Goal: Information Seeking & Learning: Check status

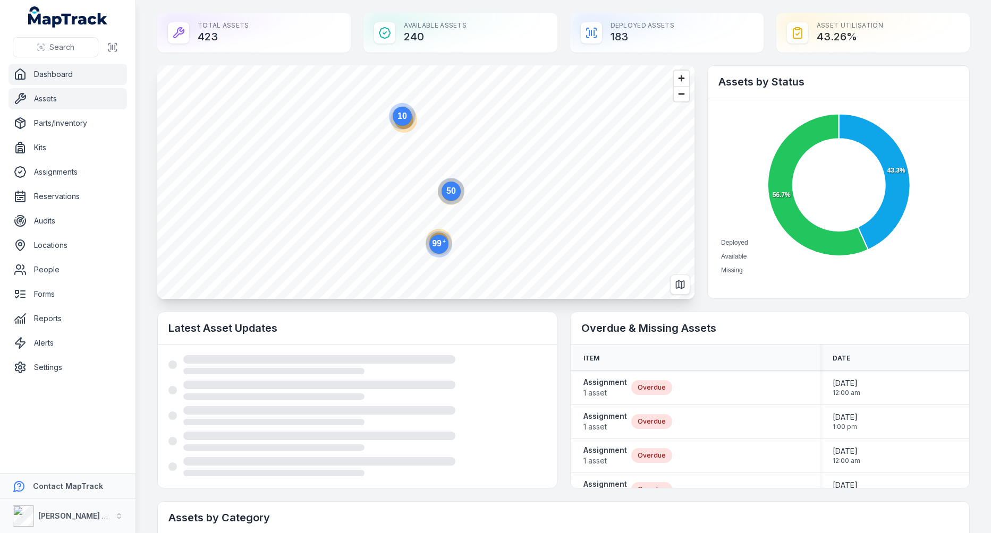
click at [69, 97] on link "Assets" at bounding box center [67, 98] width 118 height 21
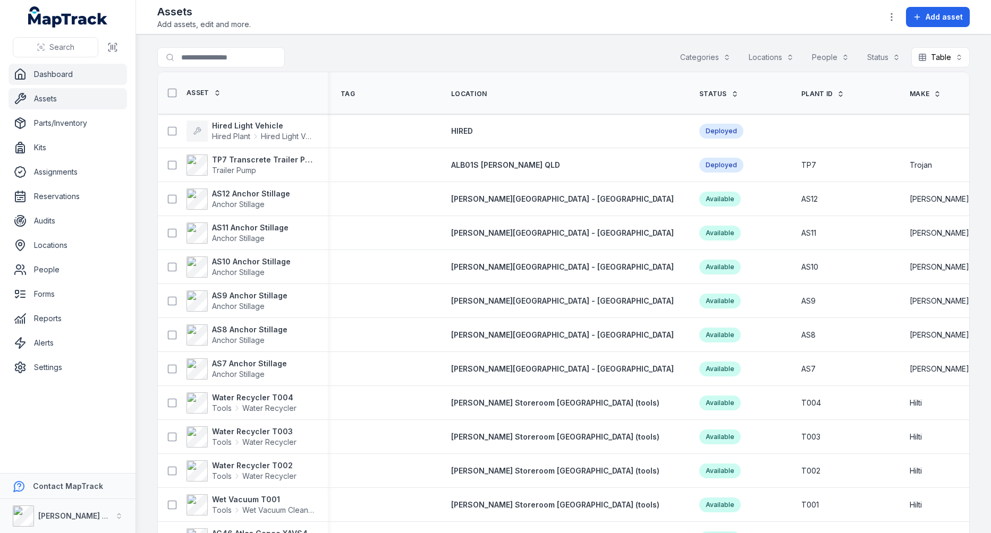
click at [50, 69] on link "Dashboard" at bounding box center [67, 74] width 118 height 21
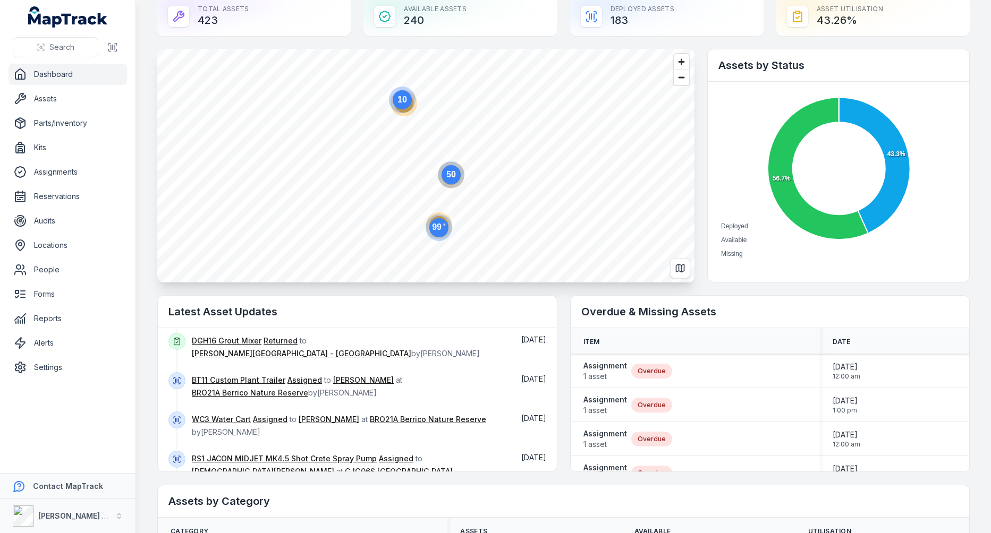
scroll to position [20, 0]
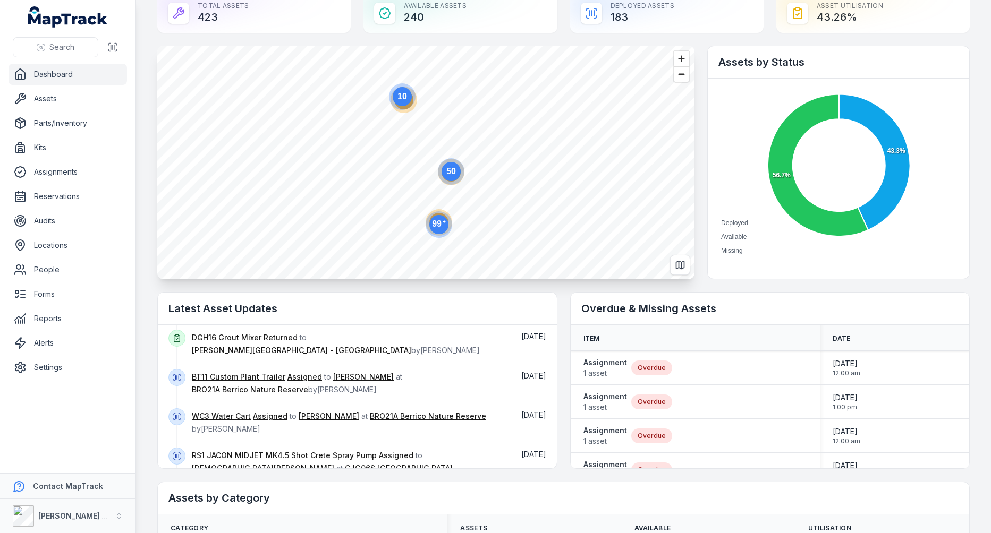
click at [196, 500] on button "Show more" at bounding box center [201, 511] width 66 height 22
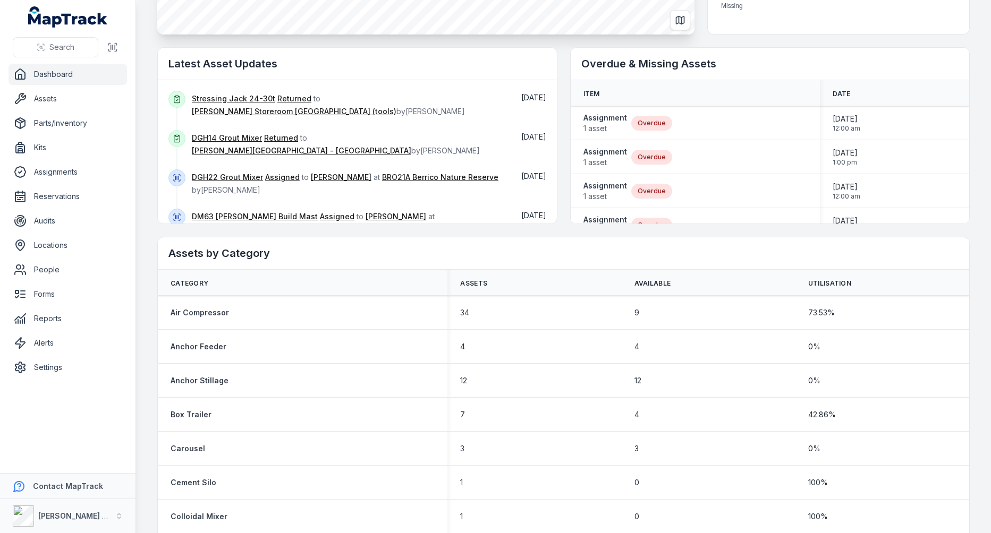
scroll to position [0, 0]
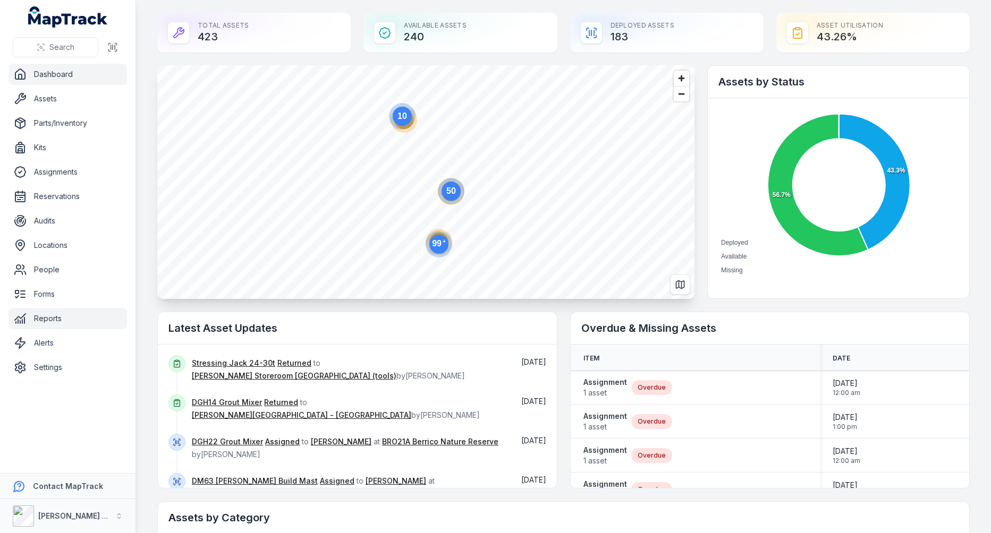
click at [60, 314] on link "Reports" at bounding box center [67, 318] width 118 height 21
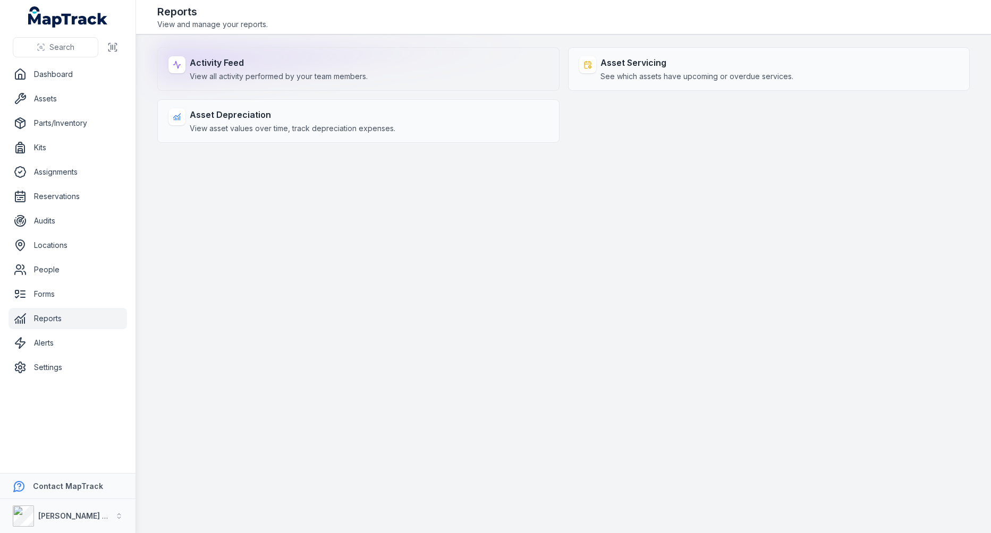
click at [335, 90] on div "Activity Feed View all activity performed by your team members." at bounding box center [358, 69] width 402 height 44
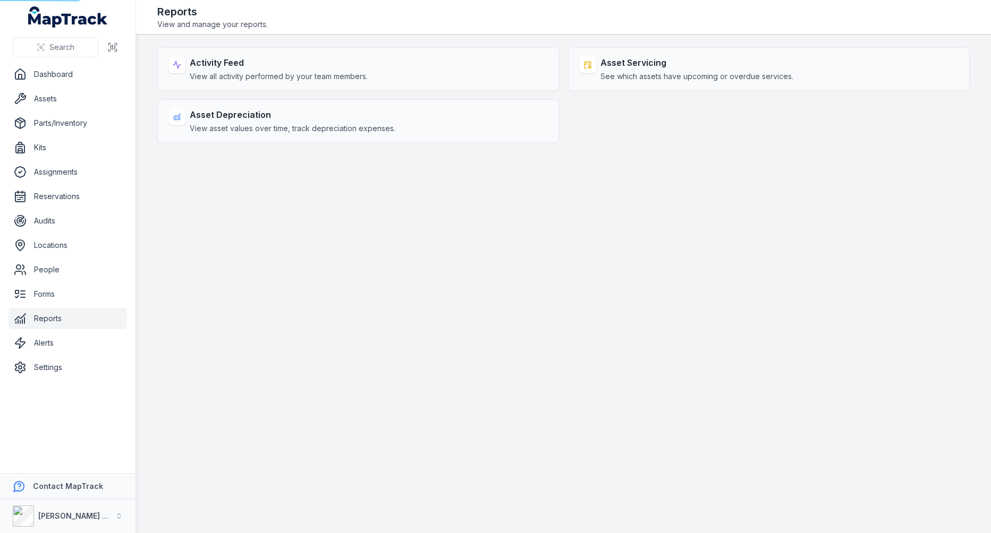
click at [834, 383] on main "Activity Feed View all activity performed by your team members. Asset Servicing…" at bounding box center [563, 284] width 855 height 499
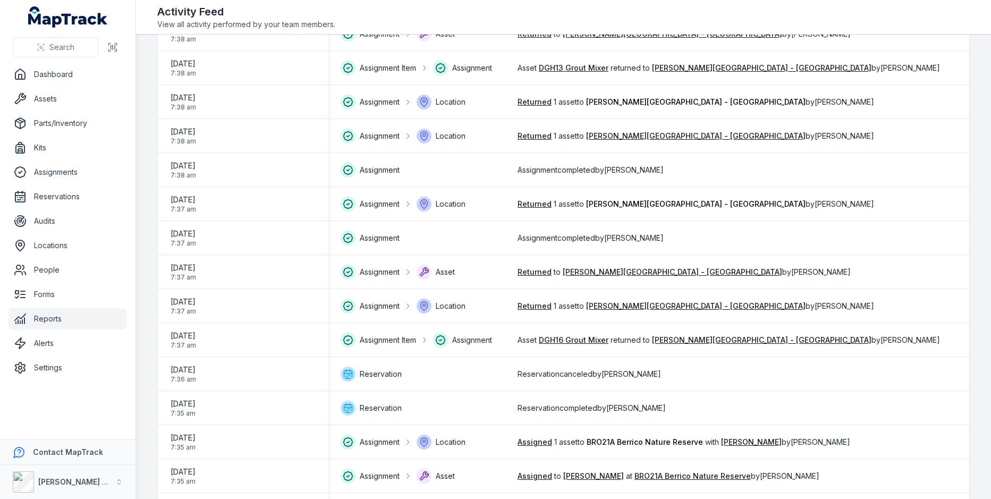
scroll to position [1349, 0]
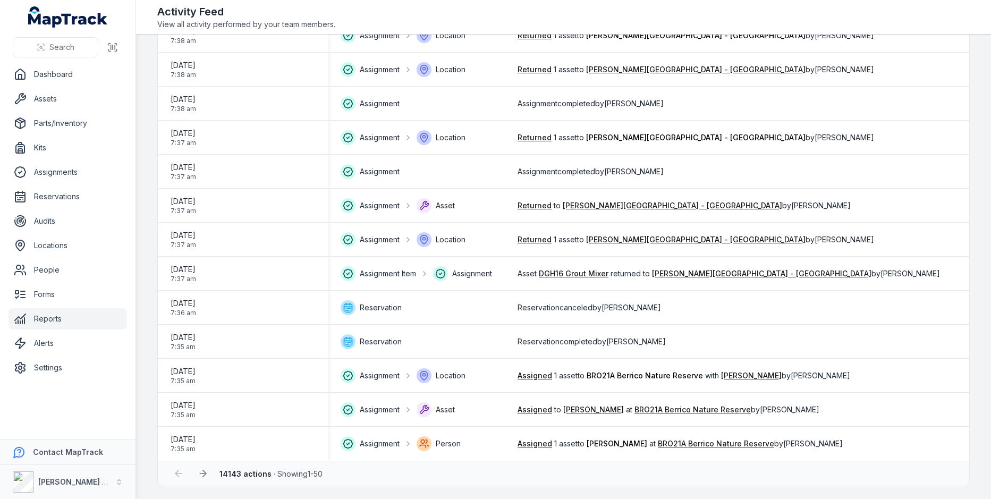
click at [234, 476] on strong "14143 actions" at bounding box center [245, 473] width 52 height 9
click at [266, 478] on strong "14143 actions" at bounding box center [245, 473] width 52 height 9
click at [240, 472] on strong "14143 actions" at bounding box center [245, 473] width 52 height 9
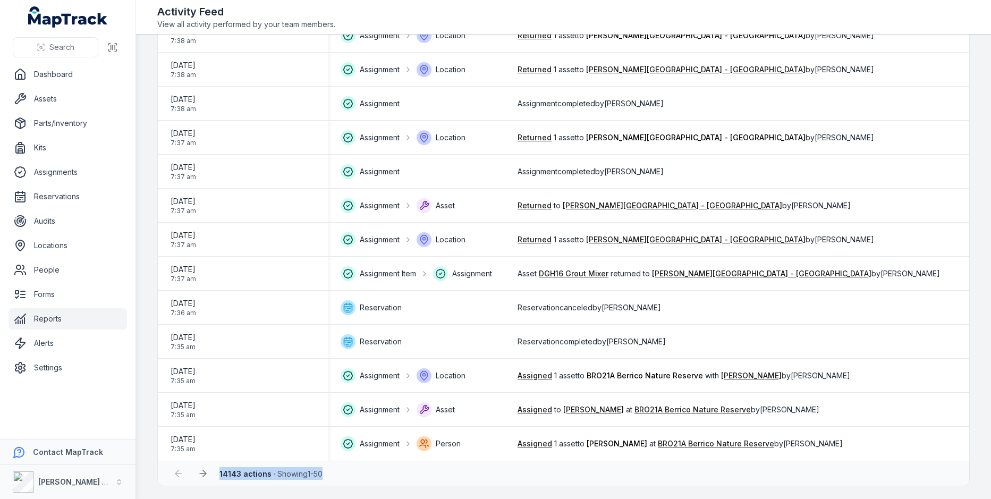
click at [240, 472] on strong "14143 actions" at bounding box center [245, 473] width 52 height 9
click at [258, 476] on strong "14143 actions" at bounding box center [245, 473] width 52 height 9
drag, startPoint x: 217, startPoint y: 473, endPoint x: 331, endPoint y: 473, distance: 114.2
click at [331, 473] on div "14143 actions · Showing 1 - 50" at bounding box center [563, 473] width 790 height 20
click at [331, 473] on div "14143 actions · Showing 1 - 50" at bounding box center [276, 473] width 114 height 13
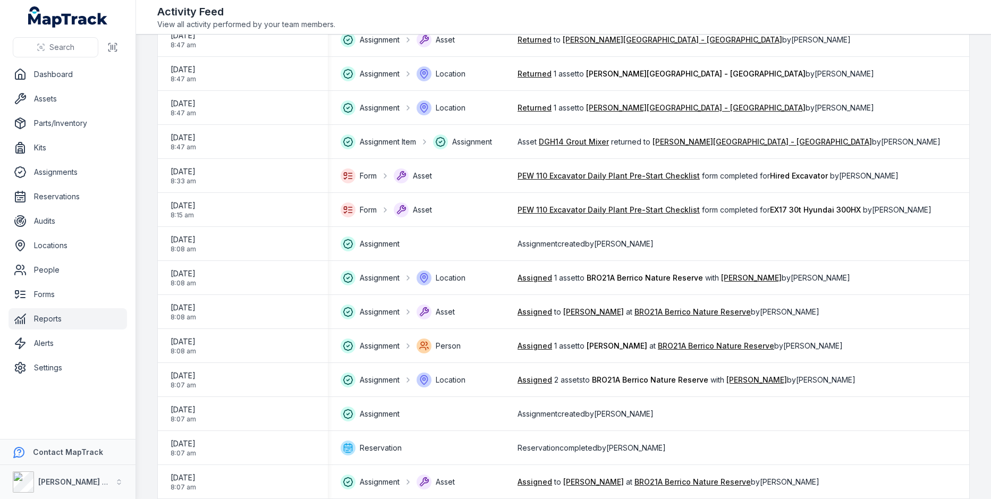
scroll to position [0, 0]
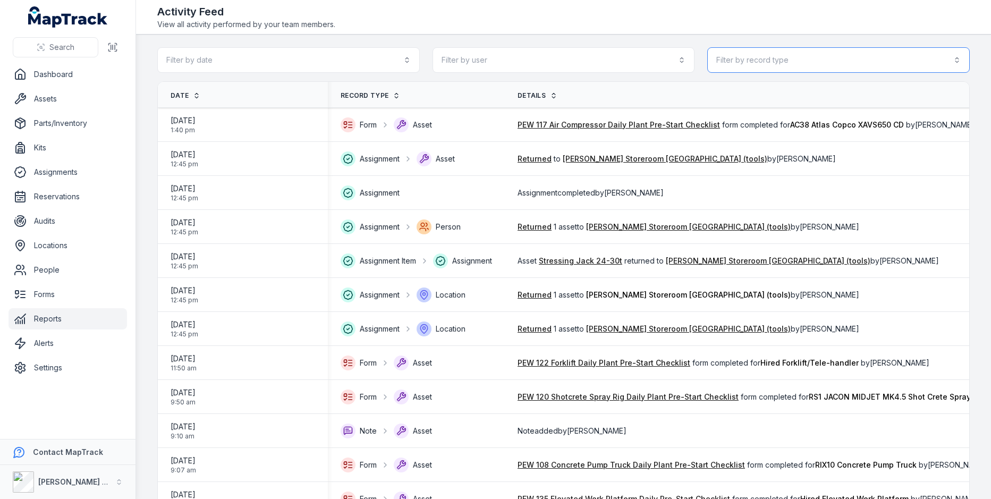
click at [804, 64] on button "Filter by record type" at bounding box center [838, 59] width 262 height 25
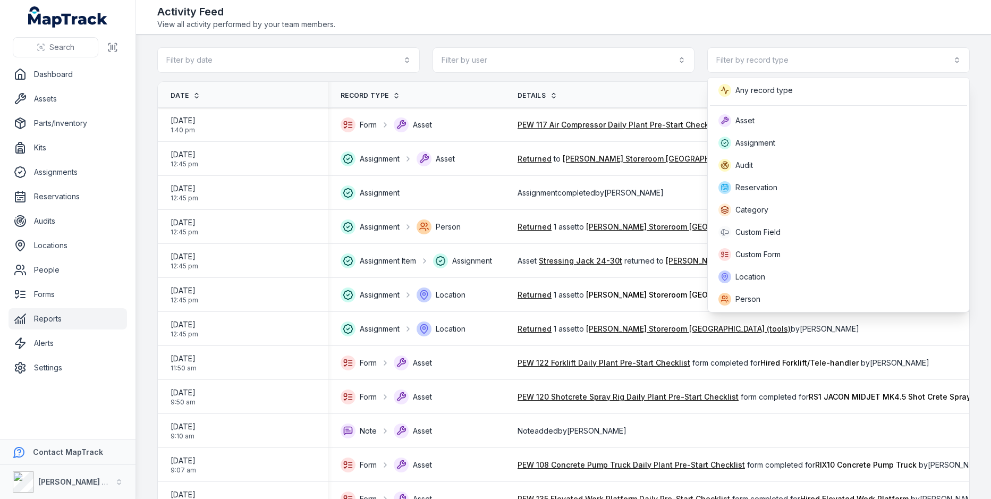
click at [797, 42] on main "Filter by date Filter by user Filter by record type Date Record Type Details Us…" at bounding box center [563, 267] width 855 height 464
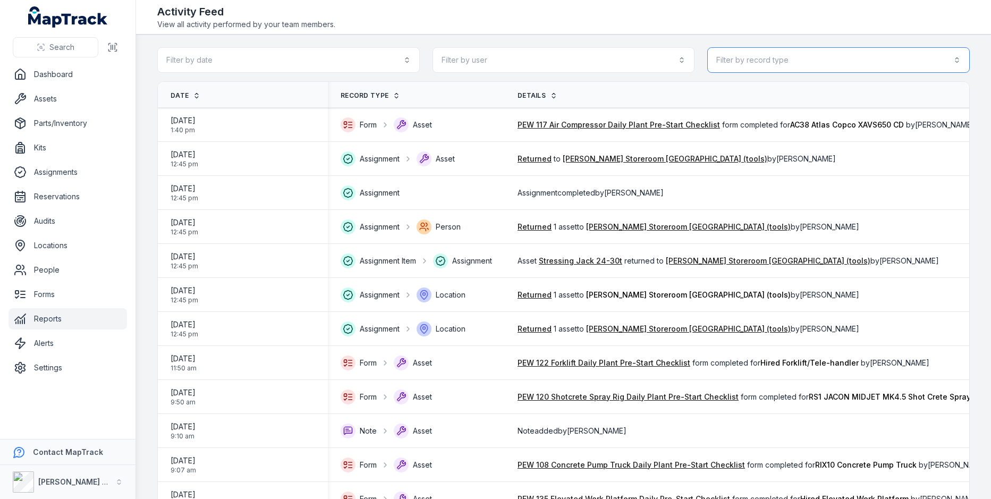
click at [796, 58] on button "Filter by record type" at bounding box center [838, 59] width 262 height 25
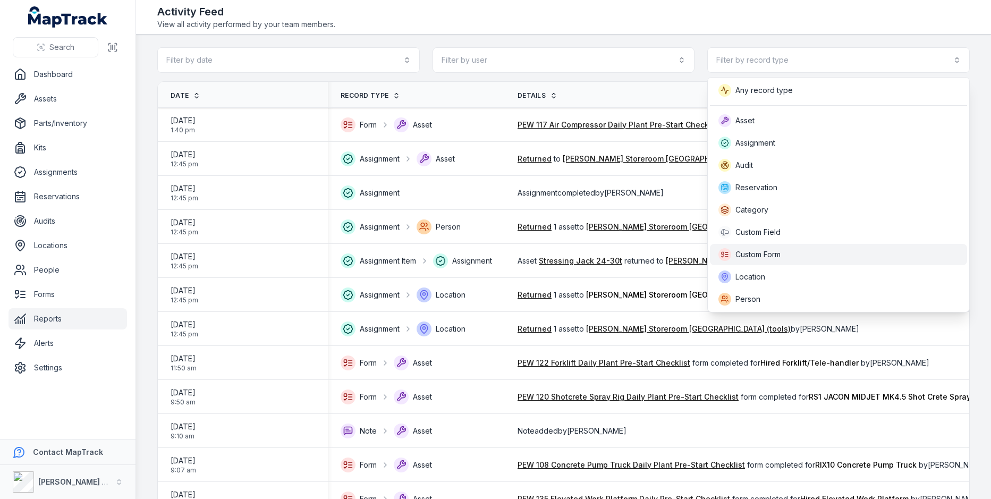
click at [772, 249] on span "Custom Form" at bounding box center [757, 254] width 45 height 11
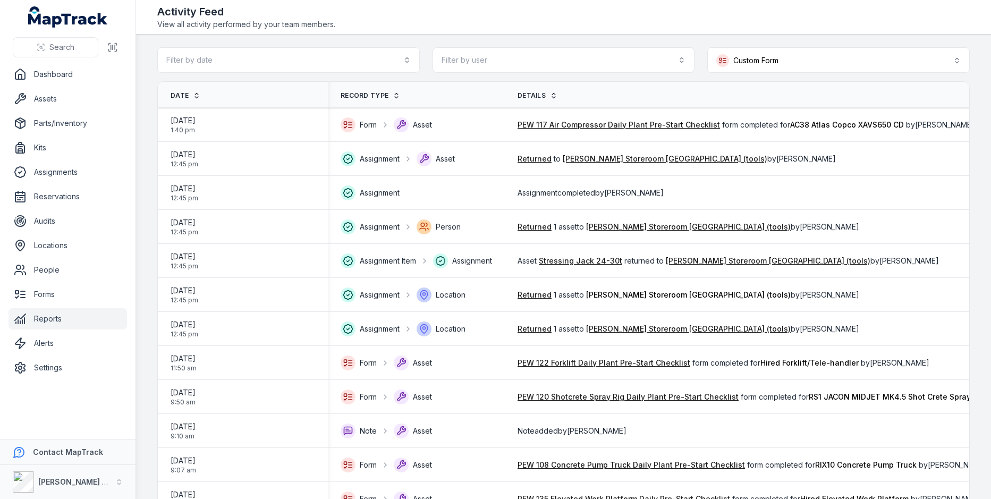
click at [728, 90] on th "Details" at bounding box center [791, 95] width 572 height 26
click at [364, 52] on button "Filter by date" at bounding box center [288, 59] width 262 height 25
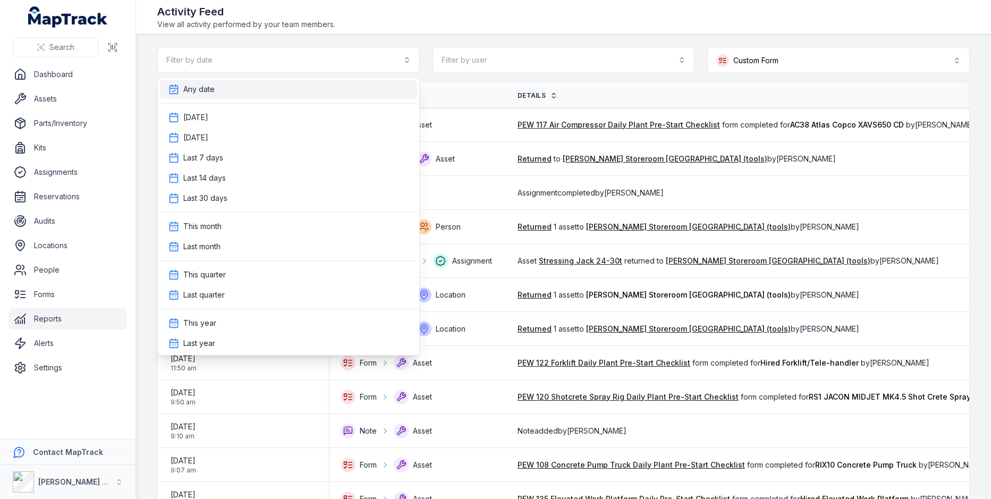
click at [330, 88] on div "Any date" at bounding box center [288, 89] width 240 height 11
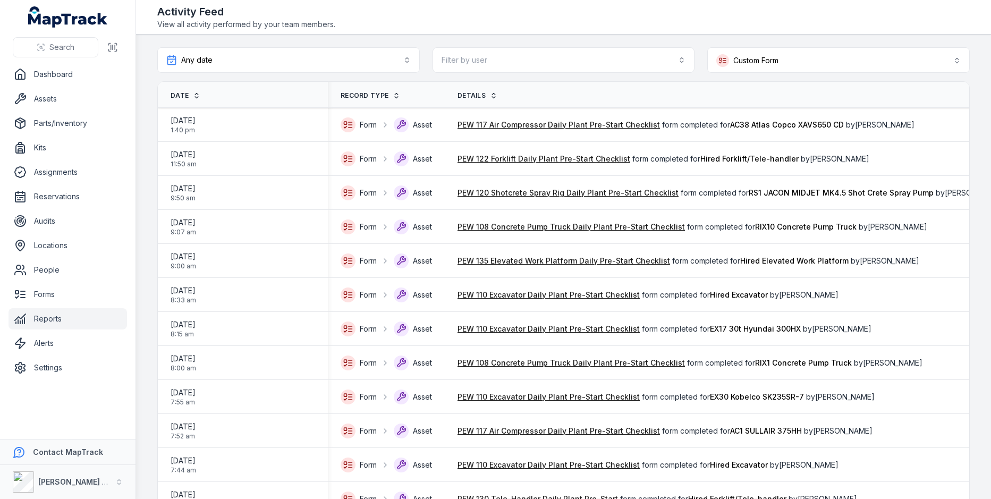
click at [549, 31] on header "Toggle Navigation Activity Feed View all activity performed by your team member…" at bounding box center [563, 17] width 855 height 35
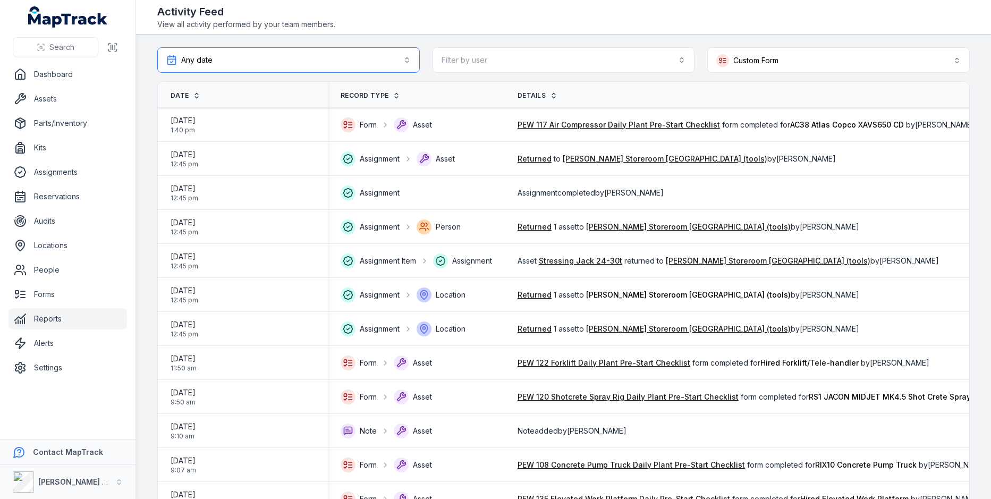
click at [379, 64] on button "Any date *****" at bounding box center [288, 59] width 262 height 25
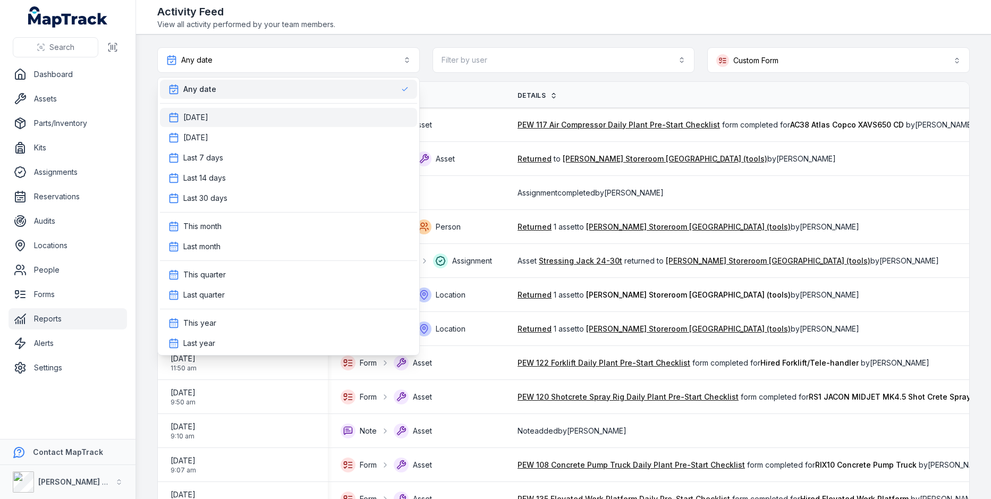
click at [335, 113] on div "Today" at bounding box center [288, 117] width 240 height 11
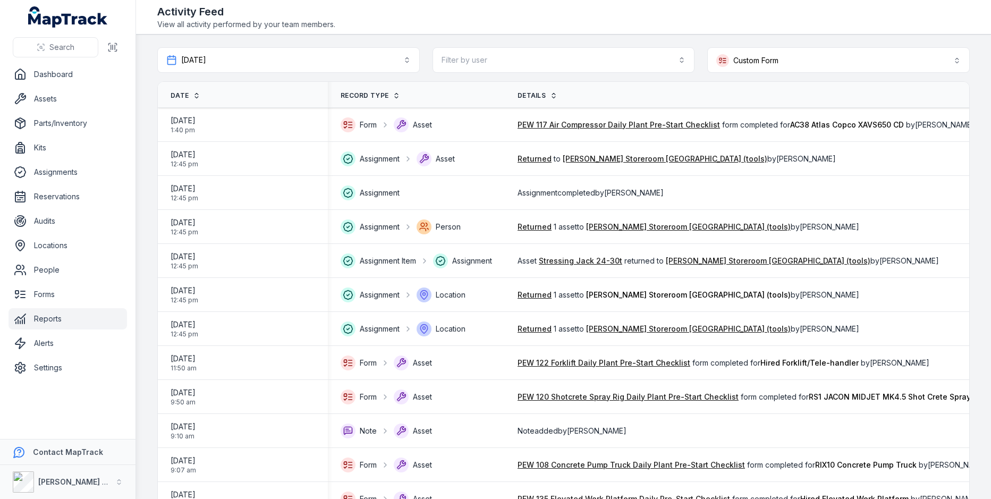
click at [573, 4] on div "Activity Feed View all activity performed by your team members." at bounding box center [563, 16] width 812 height 25
click at [750, 49] on button "**********" at bounding box center [838, 59] width 262 height 25
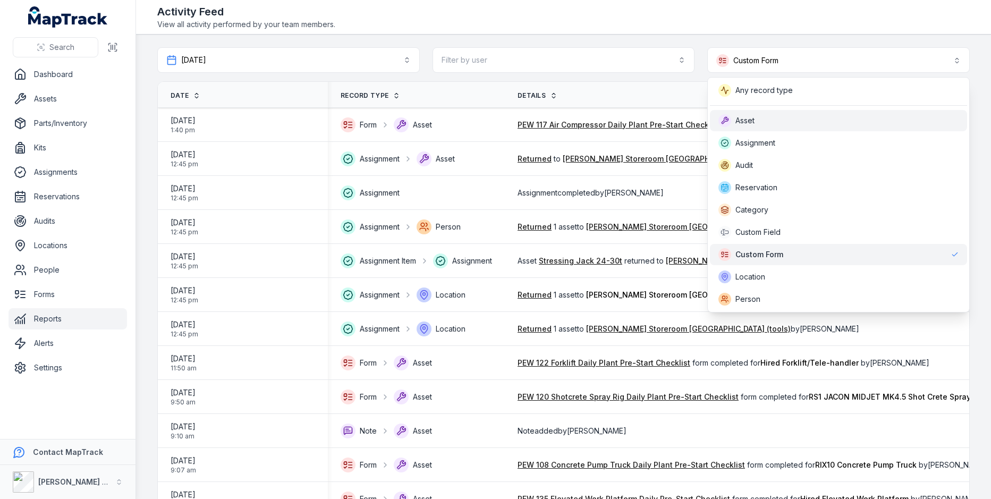
click at [736, 121] on span "Asset" at bounding box center [744, 120] width 19 height 11
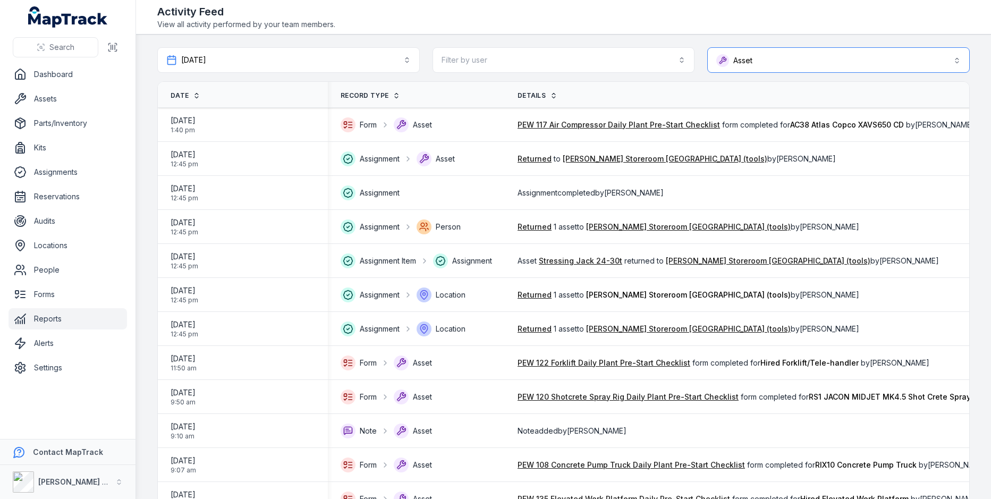
click at [779, 60] on button "Asset *****" at bounding box center [838, 59] width 262 height 25
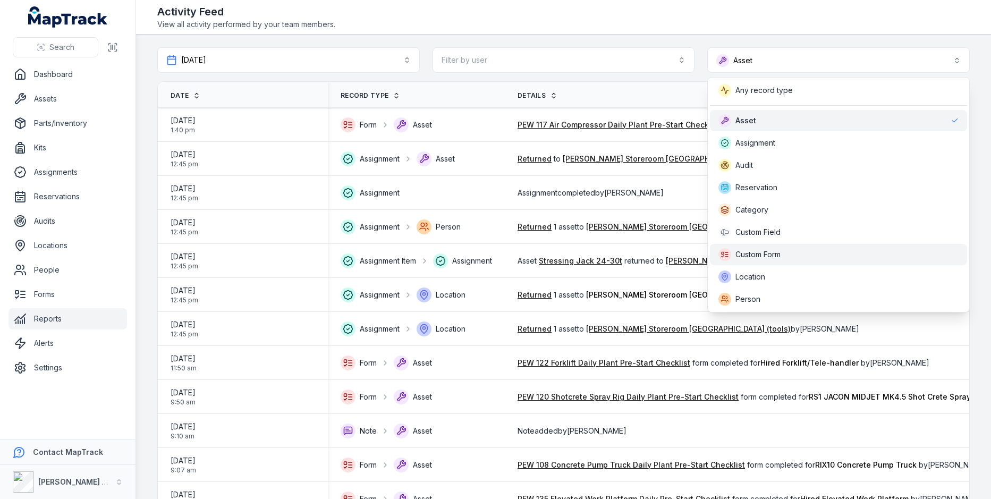
click at [773, 246] on div "Custom Form" at bounding box center [838, 254] width 257 height 21
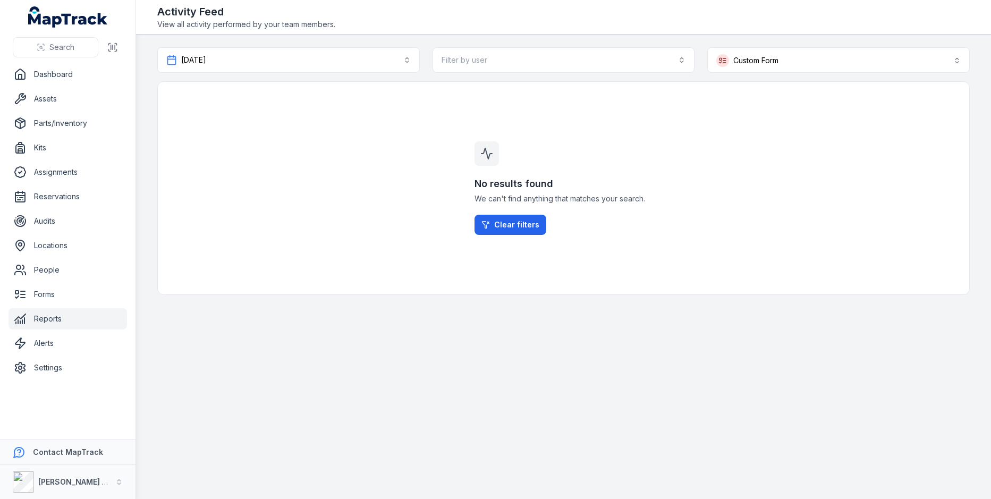
click at [670, 32] on header "Toggle Navigation Activity Feed View all activity performed by your team member…" at bounding box center [563, 17] width 855 height 35
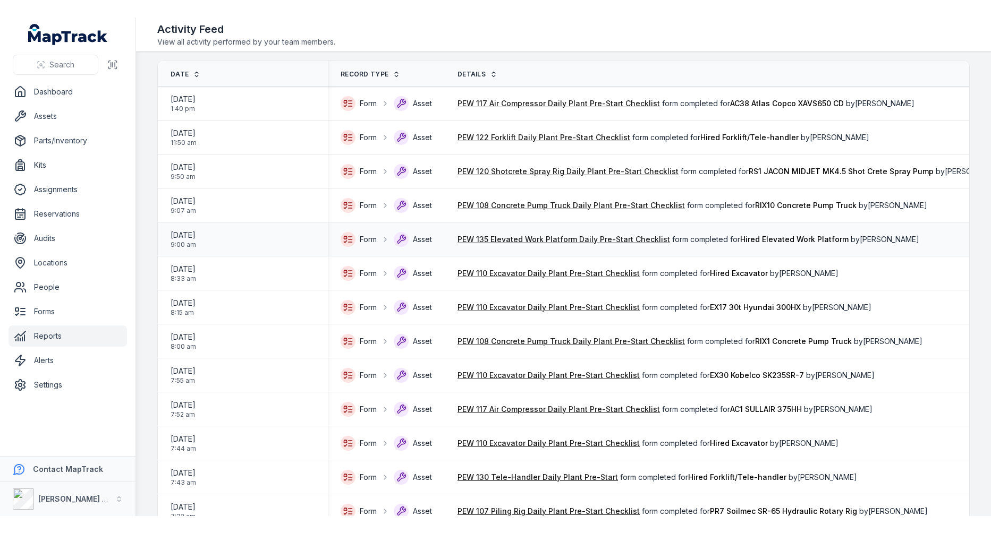
scroll to position [40, 0]
